Goal: Task Accomplishment & Management: Complete application form

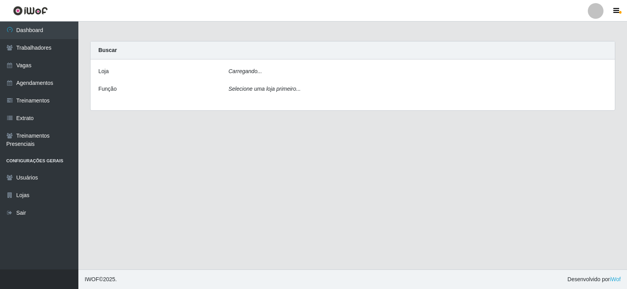
drag, startPoint x: 244, startPoint y: 104, endPoint x: 249, endPoint y: 106, distance: 5.0
click at [245, 105] on div "[PERSON_NAME]... Função Selecione uma loja primeiro..." at bounding box center [352, 85] width 524 height 51
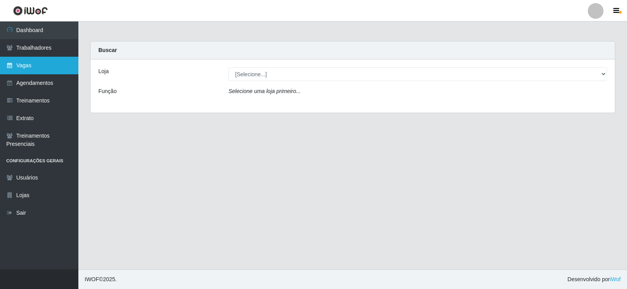
click at [27, 68] on link "Vagas" at bounding box center [39, 66] width 78 height 18
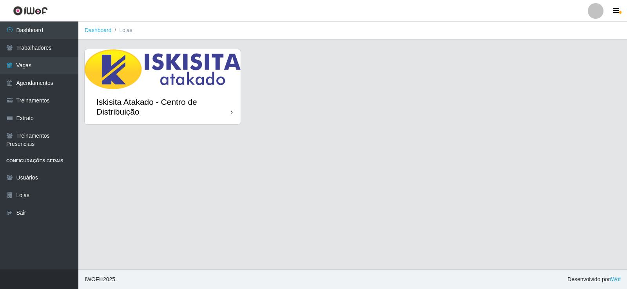
click at [193, 103] on div "Iskisita Atakado - Centro de Distribuição" at bounding box center [163, 107] width 134 height 20
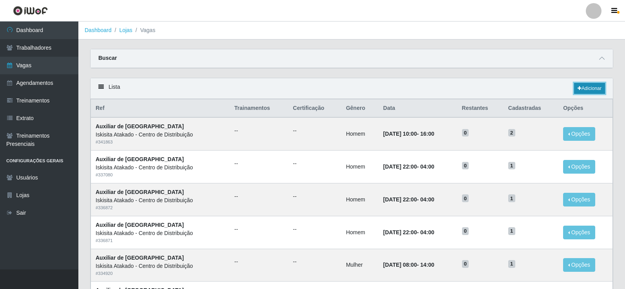
click at [598, 87] on link "Adicionar" at bounding box center [589, 88] width 31 height 11
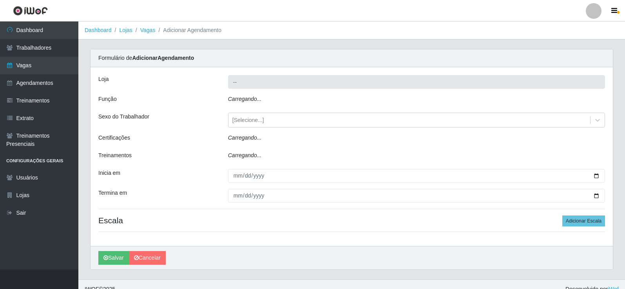
type input "Iskisita Atakado - Centro de Distribuição"
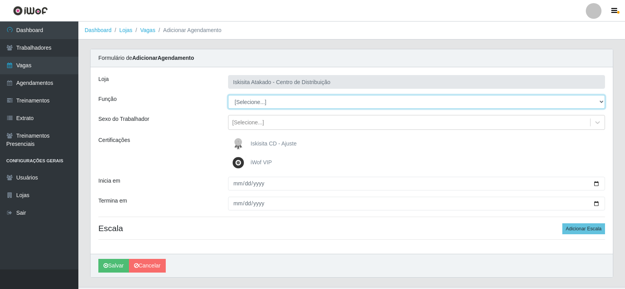
click at [271, 105] on select "[Selecione...] Auxiliar de Estoque Auxiliar de Estoque + Auxiliar de Estoque ++…" at bounding box center [416, 102] width 377 height 14
select select "75"
click at [228, 95] on select "[Selecione...] Auxiliar de Estoque Auxiliar de Estoque + Auxiliar de Estoque ++…" at bounding box center [416, 102] width 377 height 14
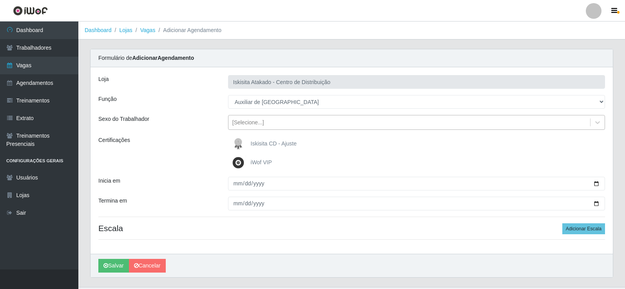
click at [249, 121] on div "[Selecione...]" at bounding box center [248, 123] width 32 height 8
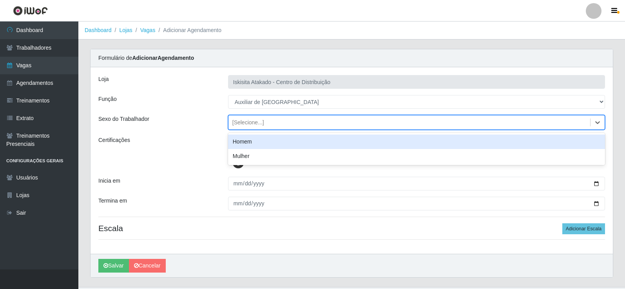
click at [256, 143] on div "Homem" at bounding box center [416, 142] width 377 height 14
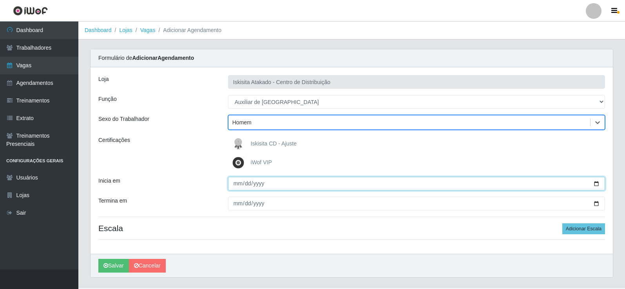
click at [238, 186] on input "Inicia em" at bounding box center [416, 184] width 377 height 14
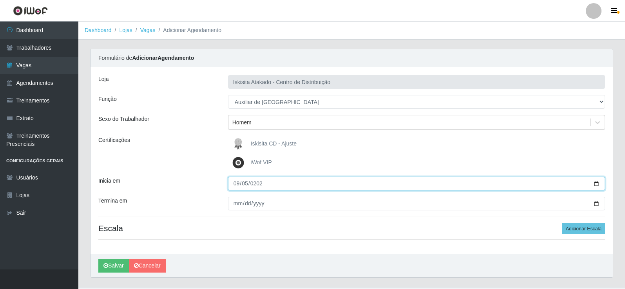
type input "[DATE]"
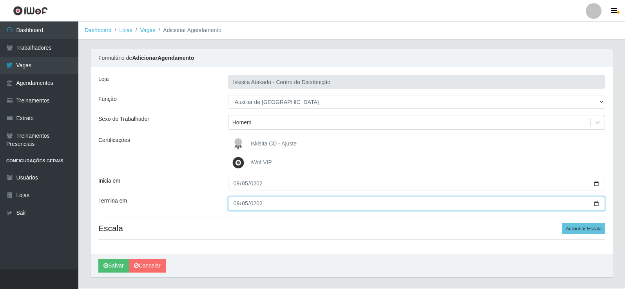
type input "[DATE]"
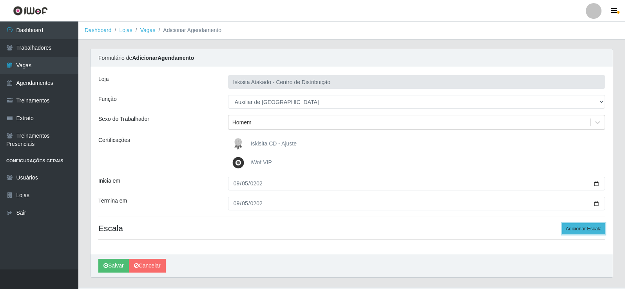
click at [585, 229] on button "Adicionar Escala" at bounding box center [583, 229] width 43 height 11
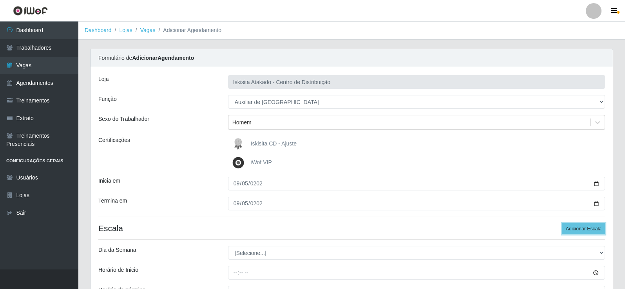
scroll to position [78, 0]
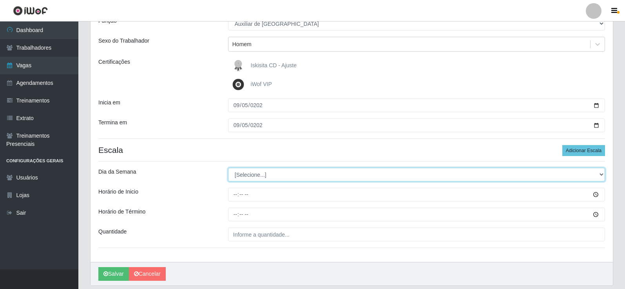
click at [427, 179] on select "[Selecione...] Segunda Terça Quarta Quinta Sexta Sábado Domingo" at bounding box center [416, 175] width 377 height 14
select select "5"
click at [228, 168] on select "[Selecione...] Segunda Terça Quarta Quinta Sexta Sábado Domingo" at bounding box center [416, 175] width 377 height 14
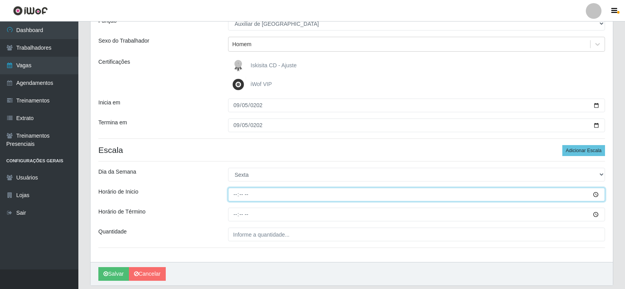
click at [245, 196] on input "Horário de Inicio" at bounding box center [416, 195] width 377 height 14
type input "10:00"
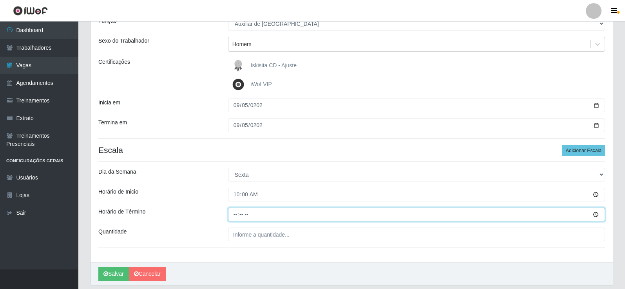
type input "16:00"
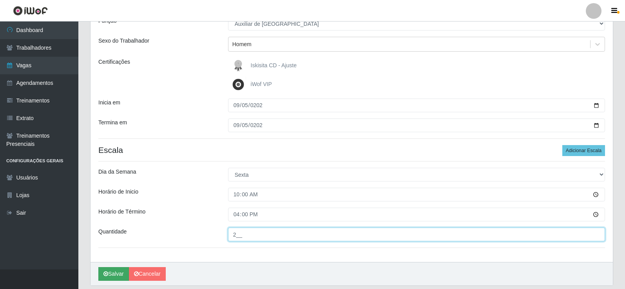
type input "2__"
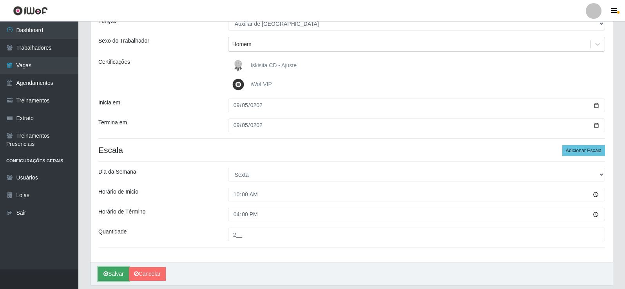
click at [112, 277] on button "Salvar" at bounding box center [113, 274] width 31 height 14
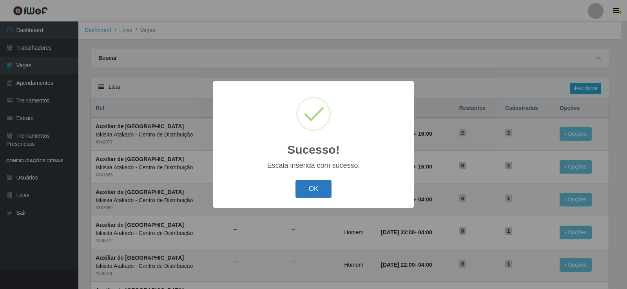
click at [319, 193] on button "OK" at bounding box center [313, 189] width 36 height 18
